Goal: Contribute content: Add original content to the website for others to see

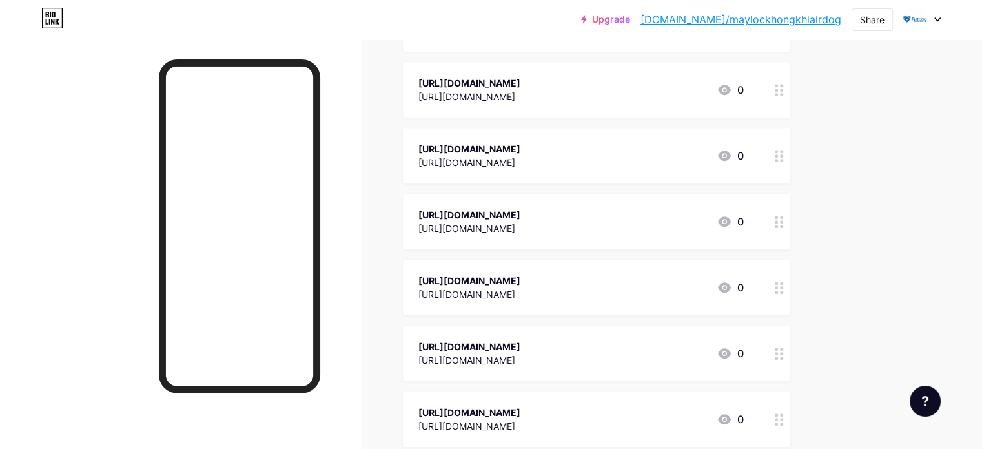
scroll to position [614, 0]
click at [520, 281] on div "[URL][DOMAIN_NAME]" at bounding box center [469, 282] width 102 height 14
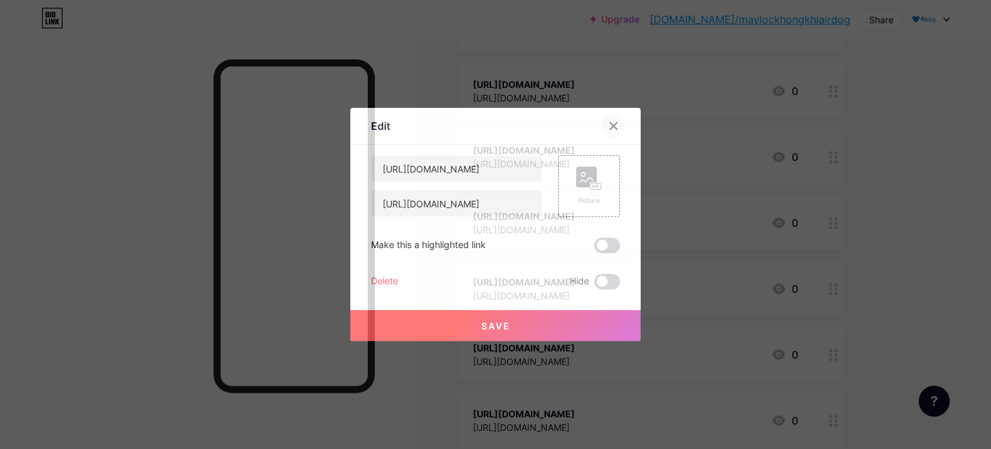
click at [607, 121] on div at bounding box center [613, 125] width 23 height 23
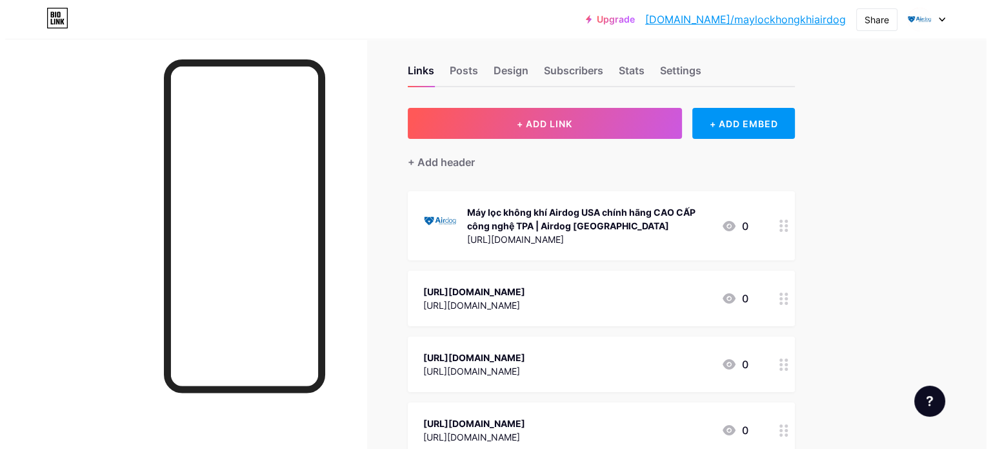
scroll to position [0, 0]
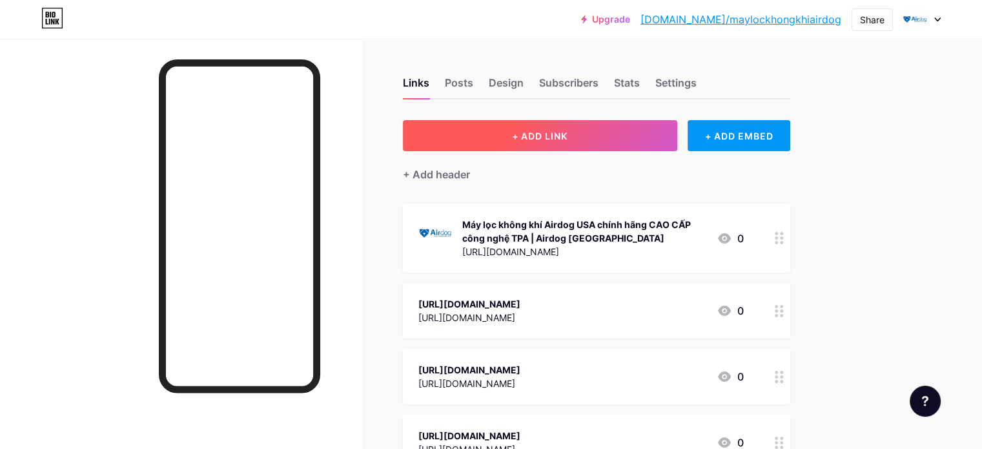
click at [600, 141] on button "+ ADD LINK" at bounding box center [540, 135] width 274 height 31
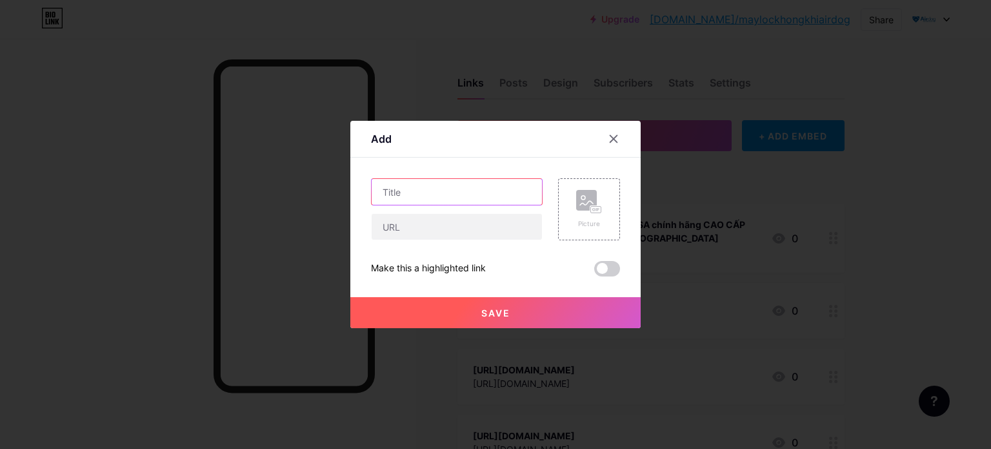
click at [464, 193] on input "text" at bounding box center [457, 192] width 170 height 26
paste input "[URL][DOMAIN_NAME]"
type input "[URL][DOMAIN_NAME]"
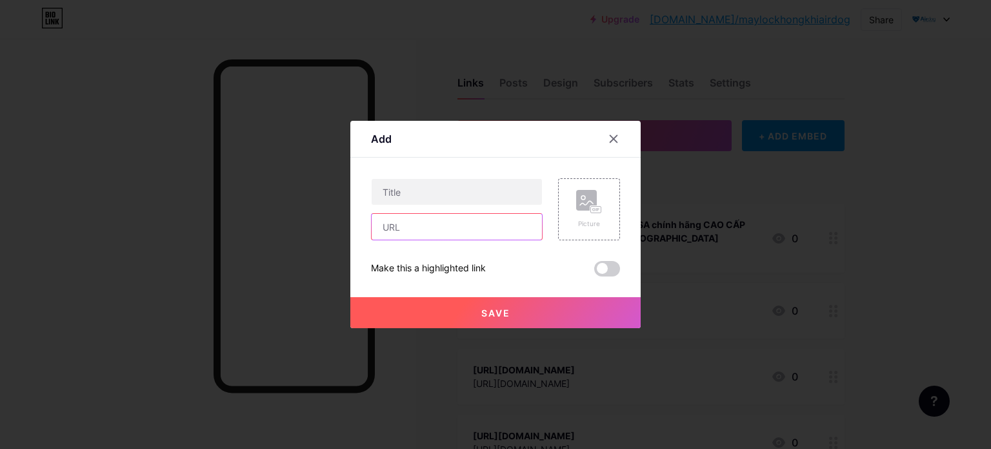
click at [429, 228] on input "text" at bounding box center [457, 227] width 170 height 26
paste input "[URL][DOMAIN_NAME]"
type input "[URL][DOMAIN_NAME]"
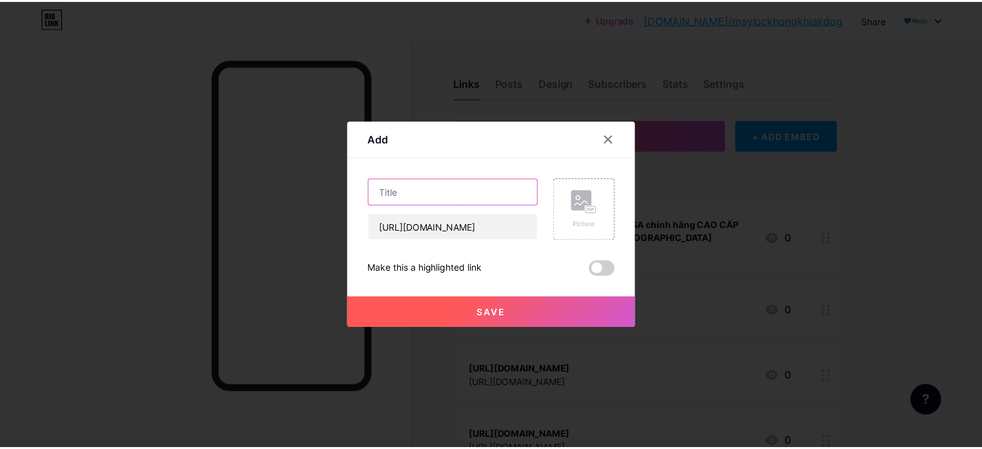
scroll to position [0, 0]
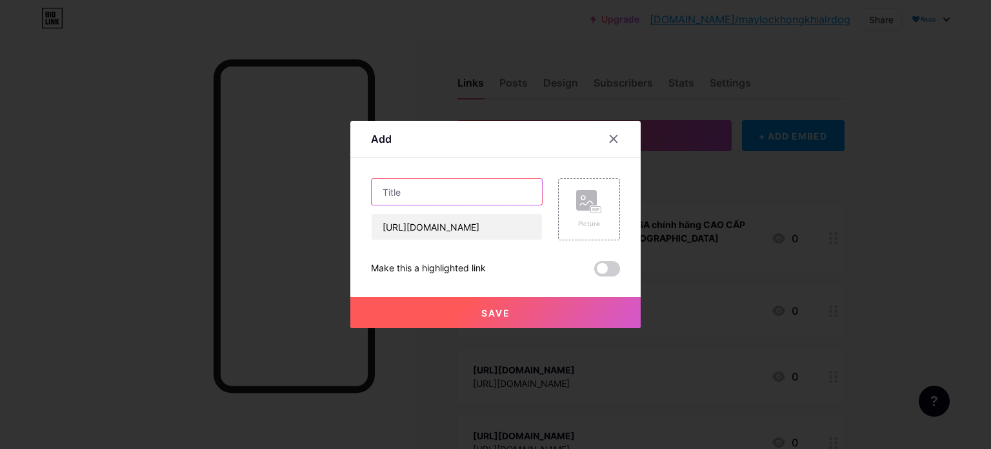
click at [439, 197] on input "text" at bounding box center [457, 192] width 170 height 26
paste input "Máy lọc không khí air purifier"
type input "Máy lọc không khí air purifier"
click at [493, 305] on button "Save" at bounding box center [495, 312] width 290 height 31
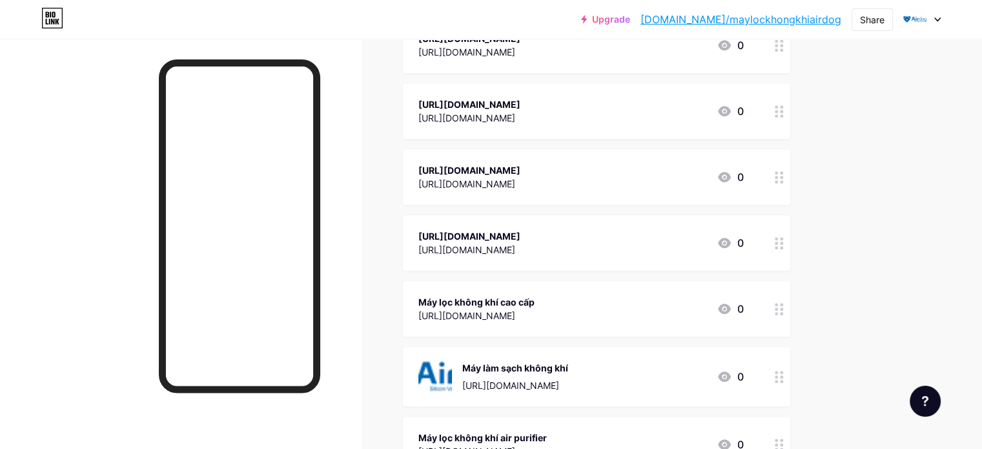
scroll to position [904, 0]
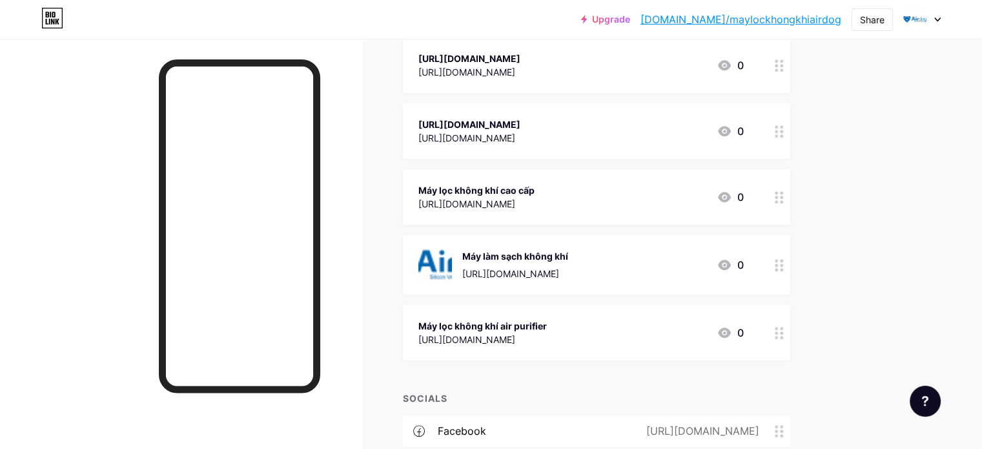
click at [526, 330] on div "Máy lọc không khí air purifier" at bounding box center [482, 326] width 128 height 14
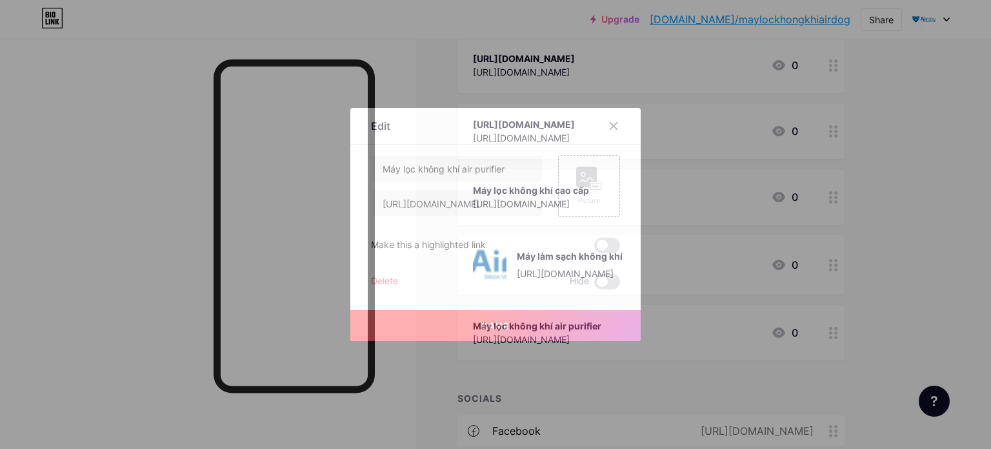
click at [150, 276] on div at bounding box center [495, 224] width 991 height 449
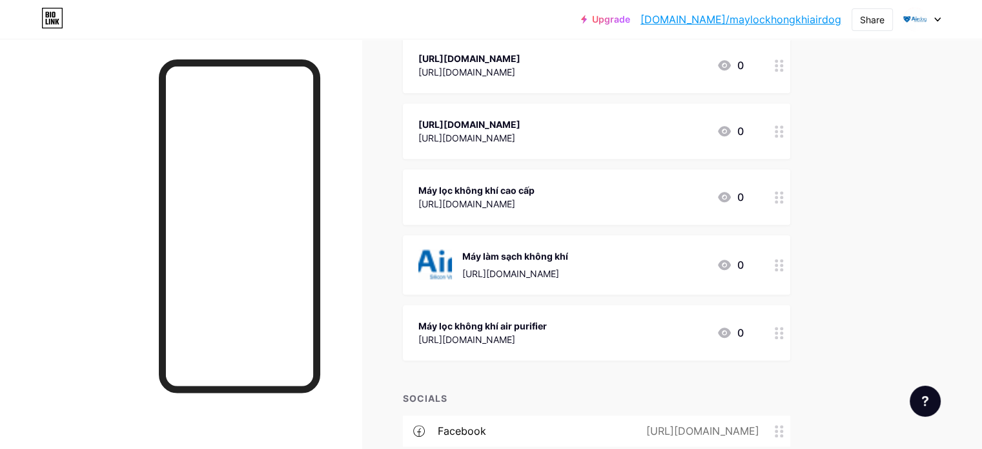
click at [731, 331] on icon at bounding box center [724, 332] width 13 height 10
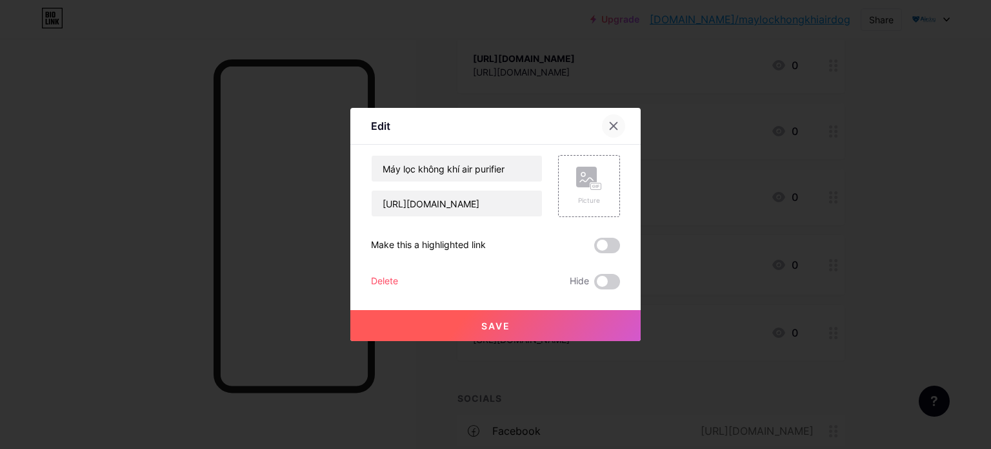
click at [614, 128] on icon at bounding box center [614, 126] width 10 height 10
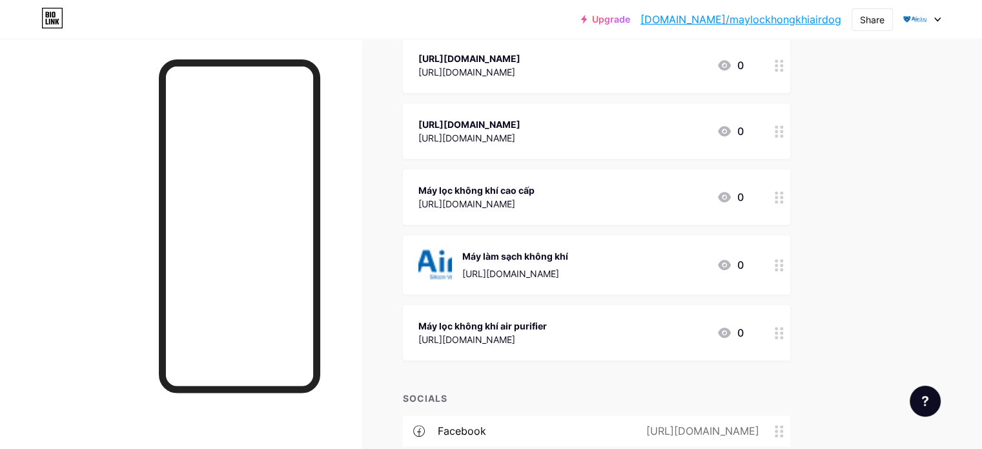
click at [547, 336] on div "[URL][DOMAIN_NAME]" at bounding box center [482, 339] width 128 height 14
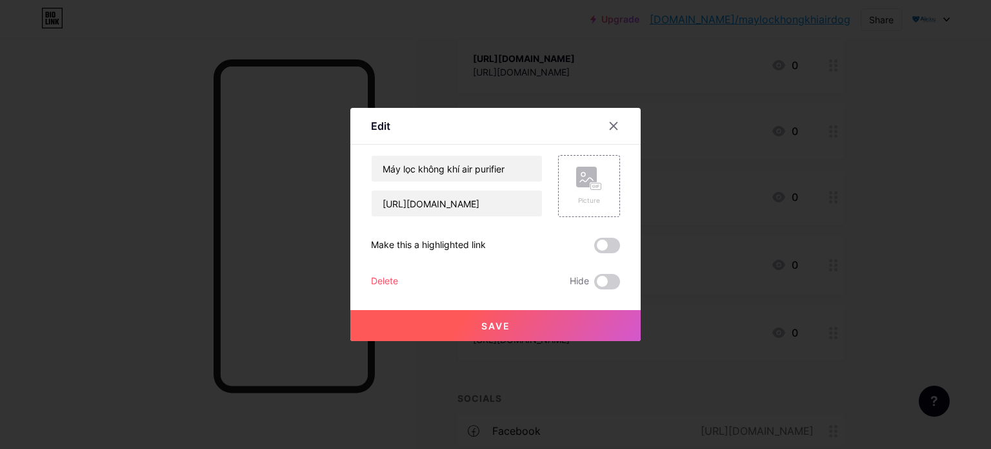
click at [482, 320] on span "Save" at bounding box center [495, 325] width 29 height 11
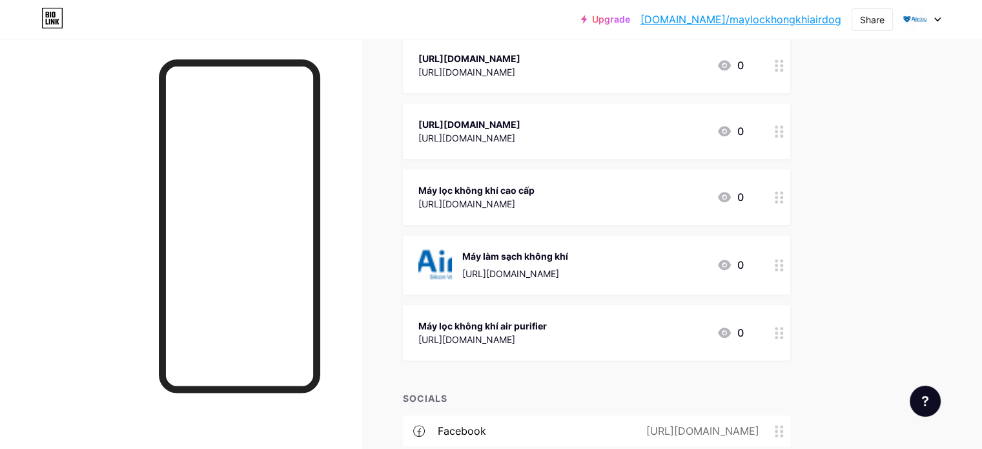
click at [718, 23] on link "[DOMAIN_NAME]/maylockhongkhiairdog" at bounding box center [740, 19] width 201 height 15
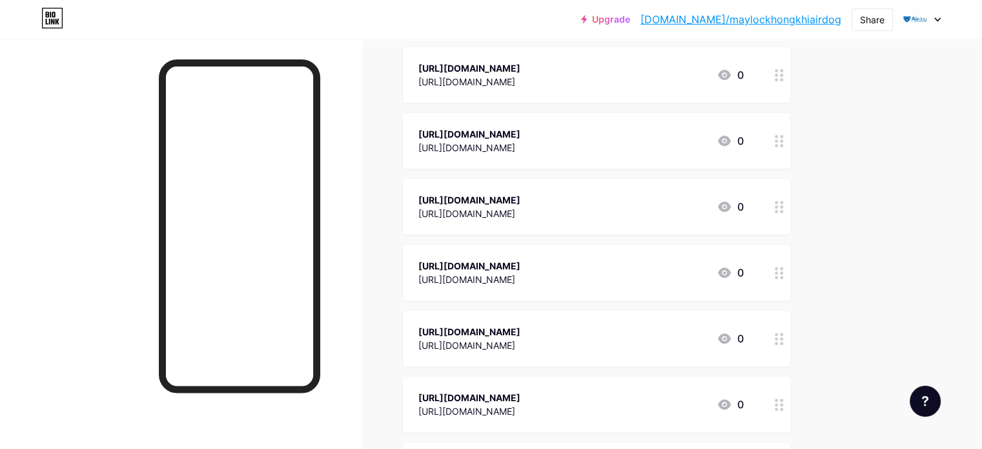
scroll to position [422, 0]
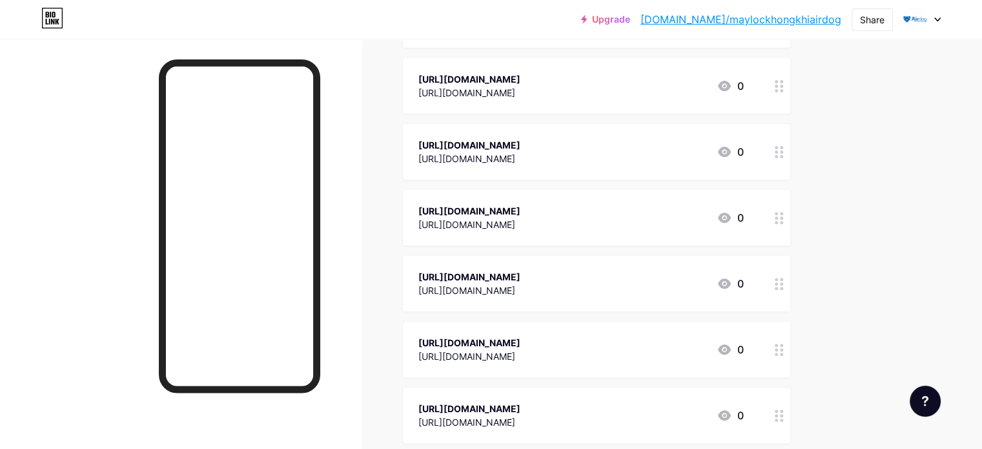
click at [732, 276] on icon at bounding box center [723, 283] width 15 height 15
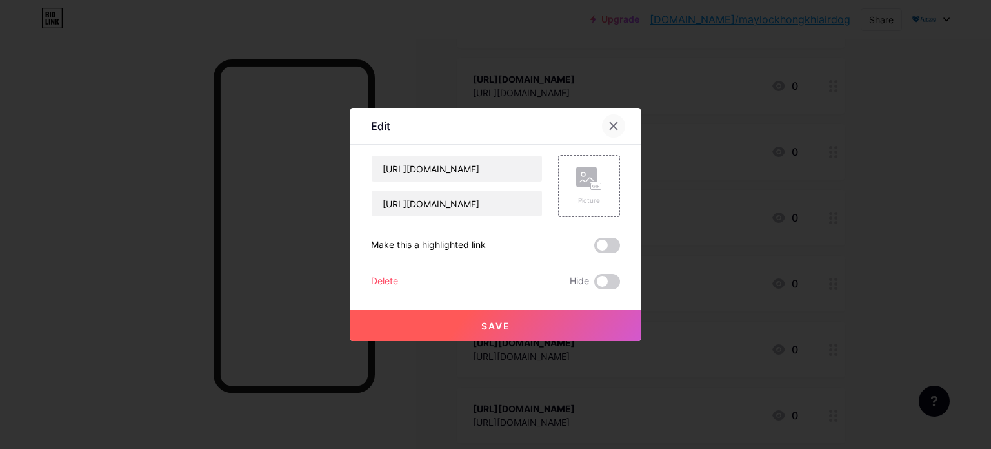
click at [613, 132] on div at bounding box center [613, 125] width 23 height 23
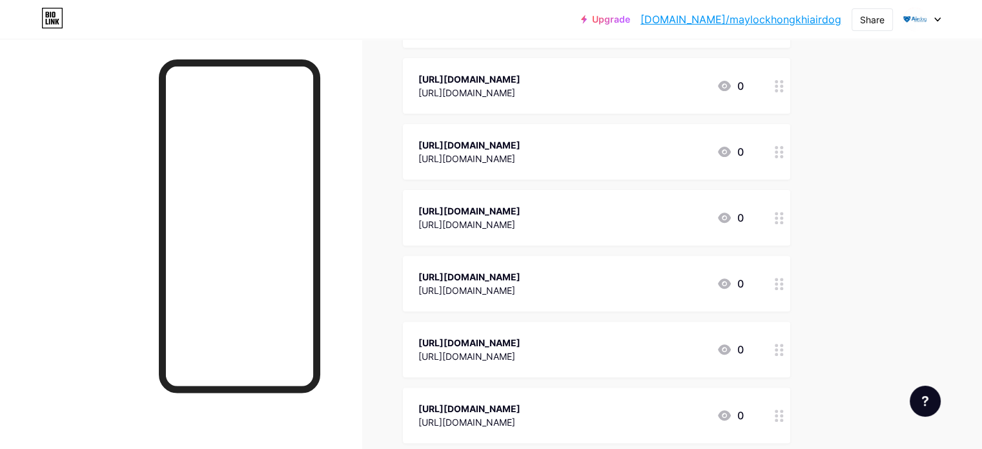
click at [807, 24] on link "[DOMAIN_NAME]/maylockhongkhiairdog" at bounding box center [740, 19] width 201 height 15
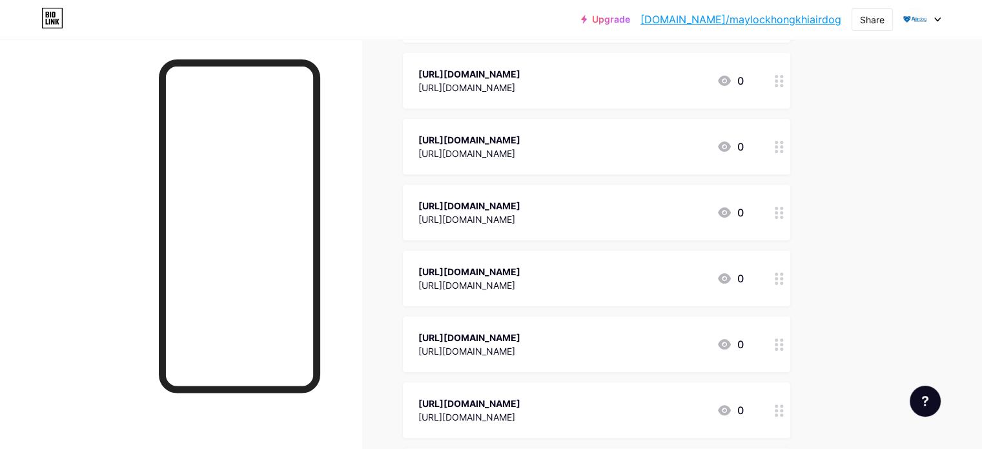
scroll to position [228, 0]
